Goal: Transaction & Acquisition: Obtain resource

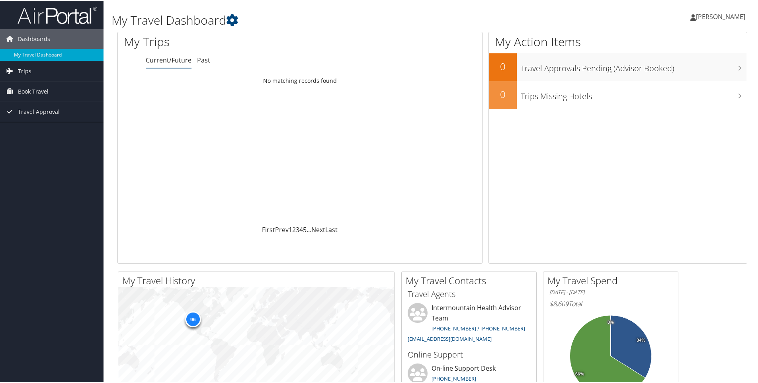
click at [28, 71] on span "Trips" at bounding box center [25, 71] width 14 height 20
click at [31, 100] on link "Past Trips" at bounding box center [52, 98] width 104 height 12
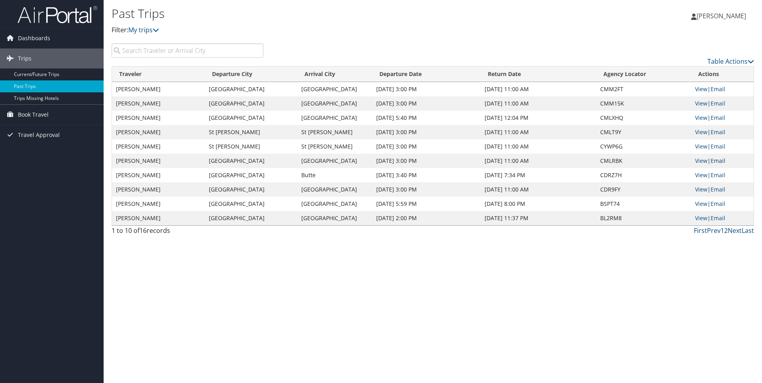
click at [718, 161] on link "Email" at bounding box center [717, 161] width 15 height 8
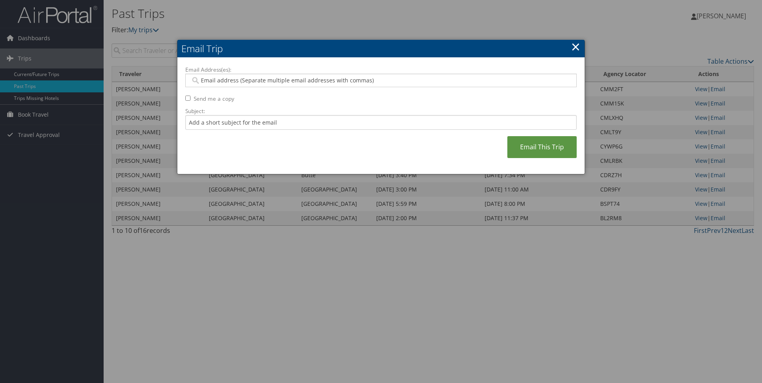
click at [261, 82] on input "Email Address(es):" at bounding box center [380, 80] width 380 height 8
drag, startPoint x: 276, startPoint y: 78, endPoint x: 163, endPoint y: 85, distance: 112.6
click at [164, 85] on body "Menu Dashboards ► My Travel Dashboard Trips ► Current/Future Trips Past Trips T…" at bounding box center [381, 191] width 762 height 383
type input "michelle.allsop@imail.org"
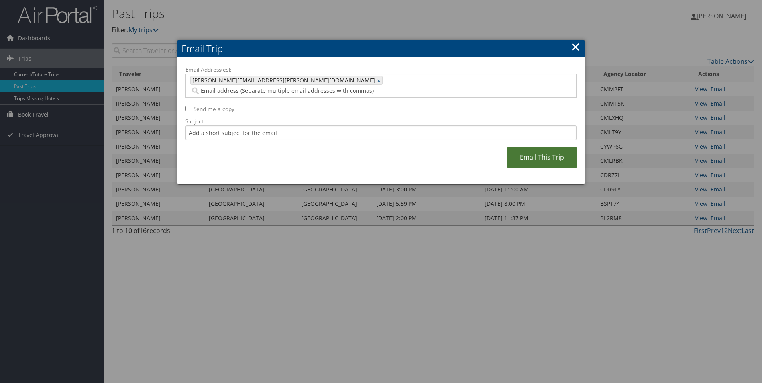
click at [535, 148] on link "Email This Trip" at bounding box center [541, 158] width 69 height 22
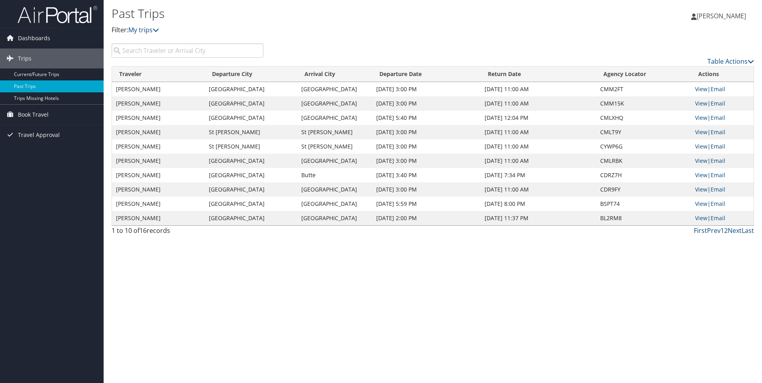
click at [722, 146] on link "Email" at bounding box center [717, 147] width 15 height 8
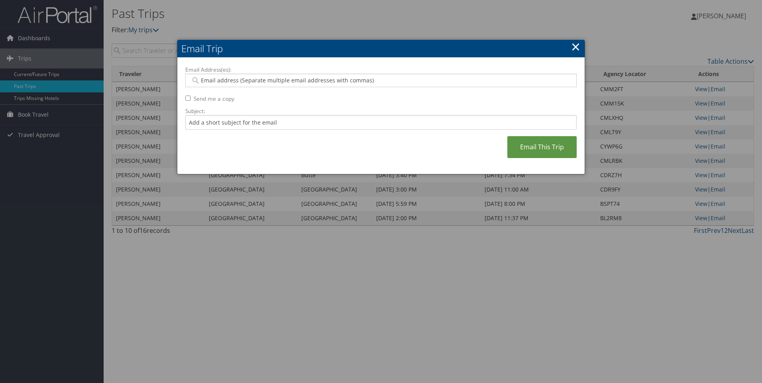
click at [330, 82] on input "Email Address(es):" at bounding box center [380, 80] width 380 height 8
paste input "michelle.allsop@imail.org"
type input "michelle.allsop@imail.org"
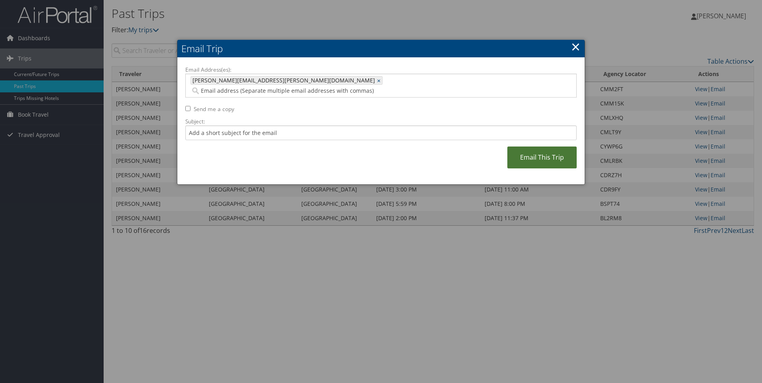
click at [535, 147] on link "Email This Trip" at bounding box center [541, 158] width 69 height 22
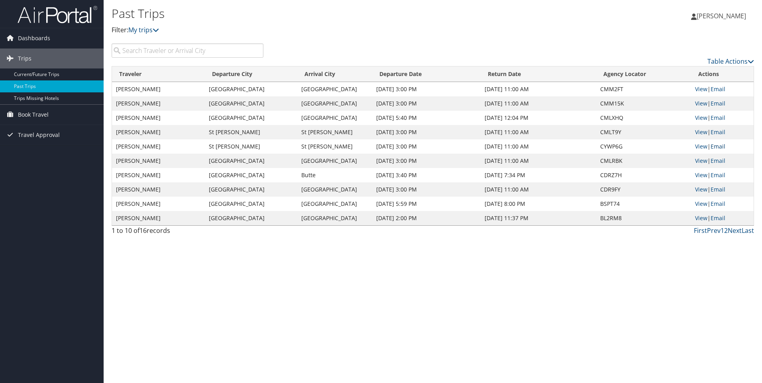
click at [720, 147] on link "Email" at bounding box center [717, 147] width 15 height 8
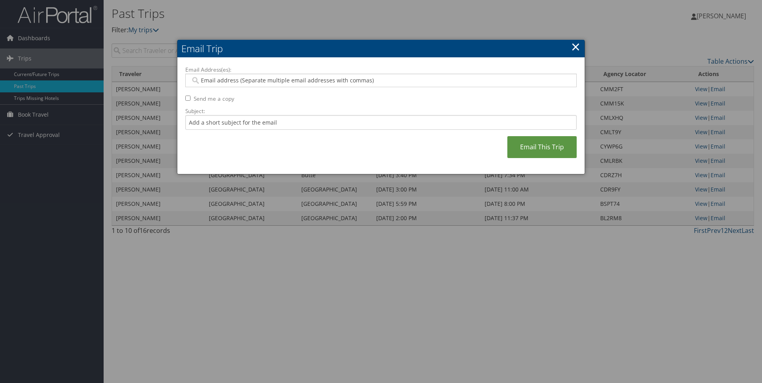
click at [316, 80] on input "Email Address(es):" at bounding box center [380, 80] width 380 height 8
paste input "michelle.allsop@imail.org"
type input "michelle.allsop@imail.org"
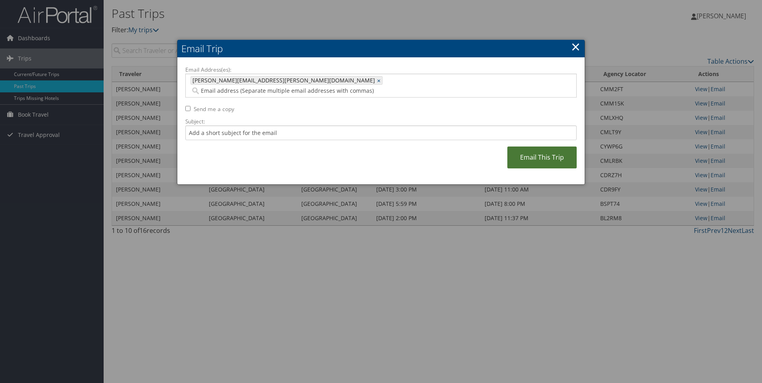
click at [536, 148] on link "Email This Trip" at bounding box center [541, 158] width 69 height 22
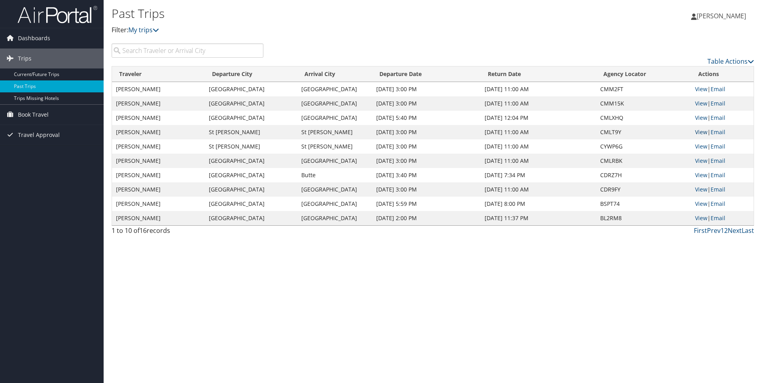
click at [695, 132] on link "View" at bounding box center [701, 132] width 12 height 8
click at [700, 146] on link "View" at bounding box center [701, 147] width 12 height 8
click at [700, 159] on link "View" at bounding box center [701, 161] width 12 height 8
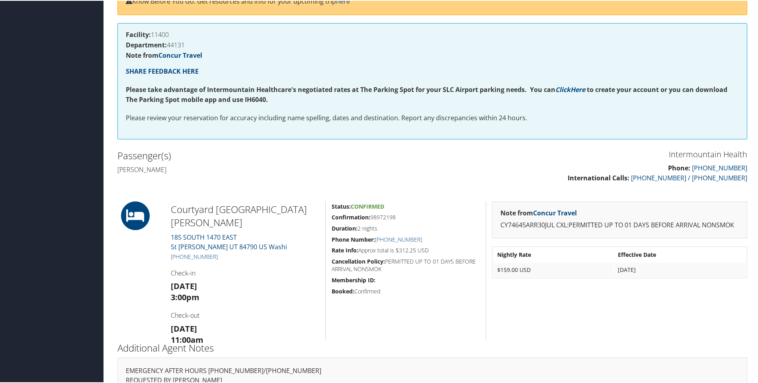
scroll to position [156, 0]
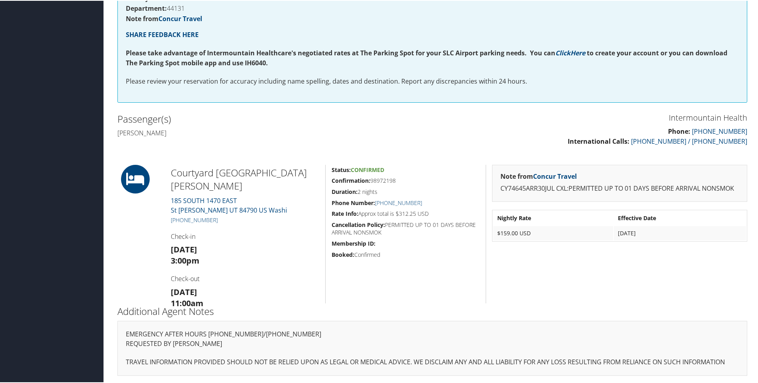
click at [443, 268] on div "Status: Confirmed Confirmation: 98972198 Duration: 2 nights Phone Number: +1 (4…" at bounding box center [405, 233] width 161 height 139
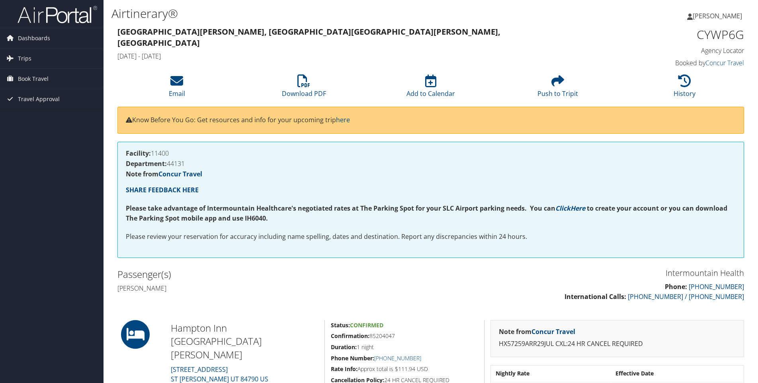
scroll to position [80, 0]
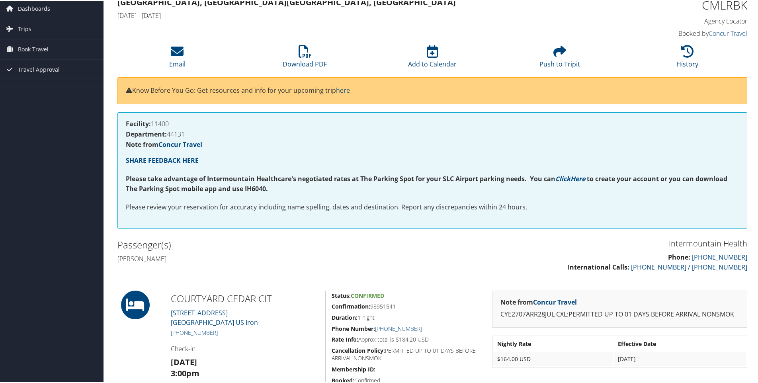
scroll to position [119, 0]
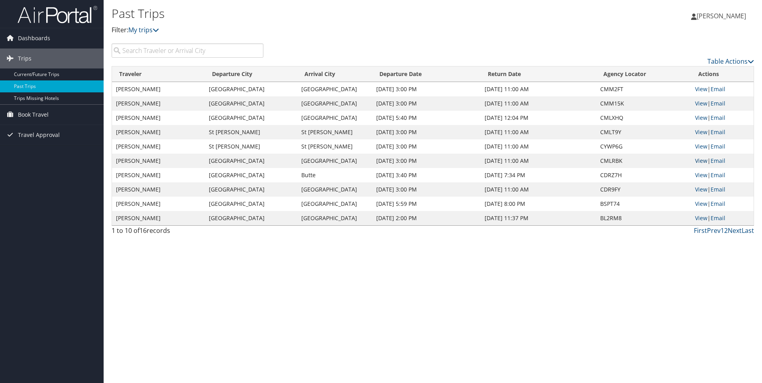
click at [702, 161] on link "View" at bounding box center [701, 161] width 12 height 8
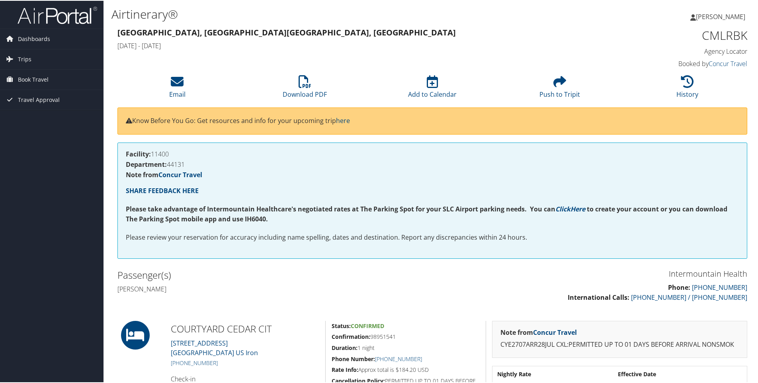
click at [396, 285] on h4 "[PERSON_NAME]" at bounding box center [272, 288] width 309 height 9
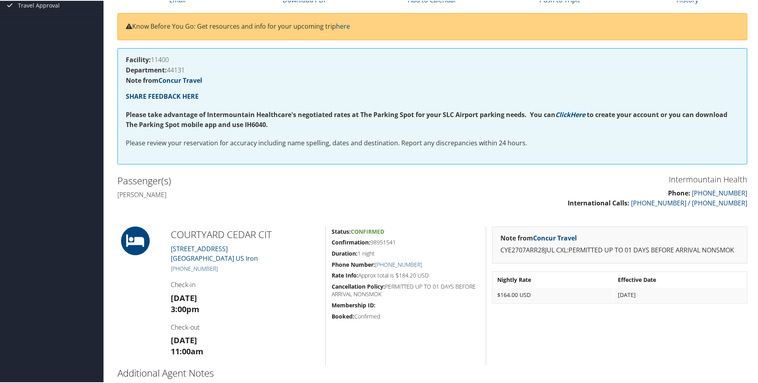
scroll to position [119, 0]
